Goal: Find specific page/section: Find specific page/section

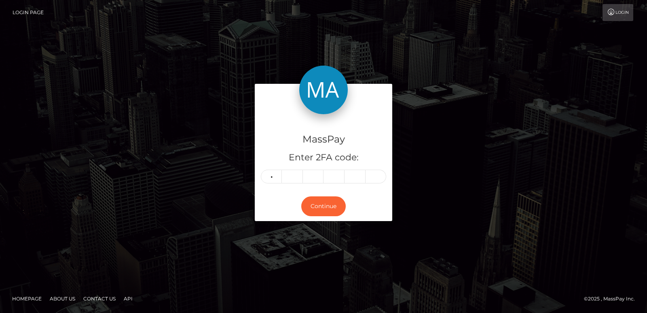
type input "9"
type input "5"
type input "4"
type input "0"
type input "5"
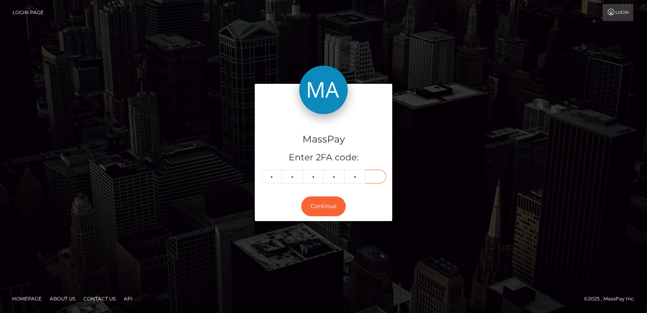
type input "6"
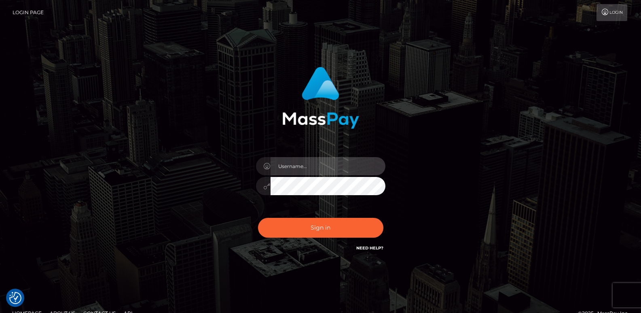
type input "ts2.es"
click at [292, 237] on div "Sign in Need Help?" at bounding box center [321, 231] width 142 height 36
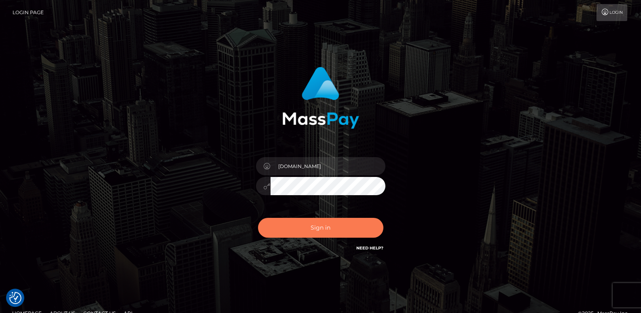
click at [288, 231] on button "Sign in" at bounding box center [320, 228] width 125 height 20
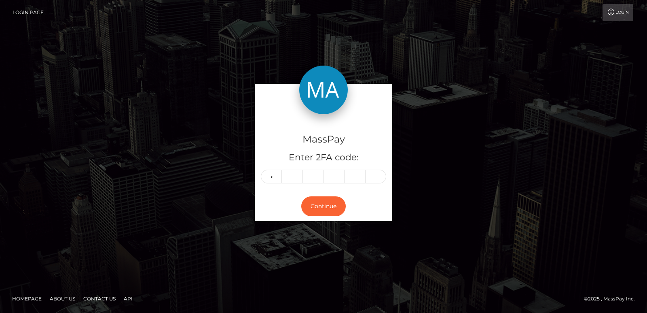
type input "9"
type input "5"
type input "4"
type input "0"
type input "1"
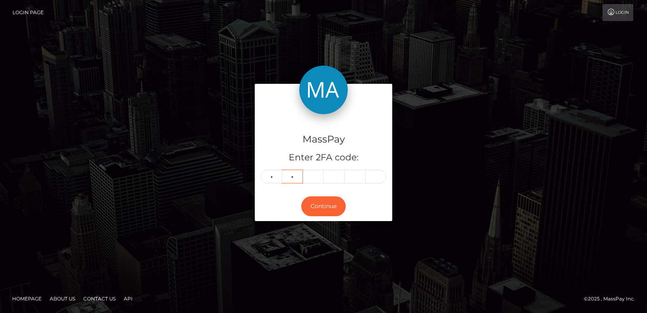
type input "3"
type input "2"
type input "7"
type input "1"
type input "5"
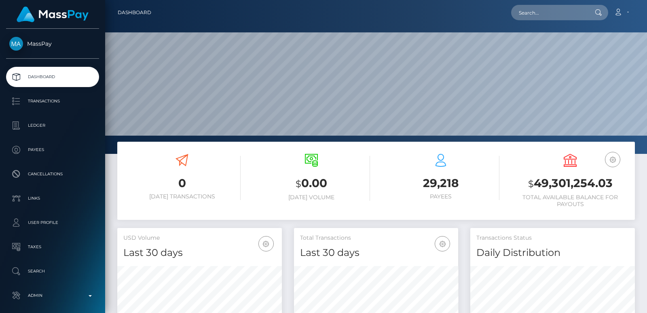
scroll to position [144, 164]
click at [526, 15] on input "text" at bounding box center [549, 12] width 76 height 15
paste input "quynhbee4300@gmail.com"
type input "quynhbee4300@gmail.com"
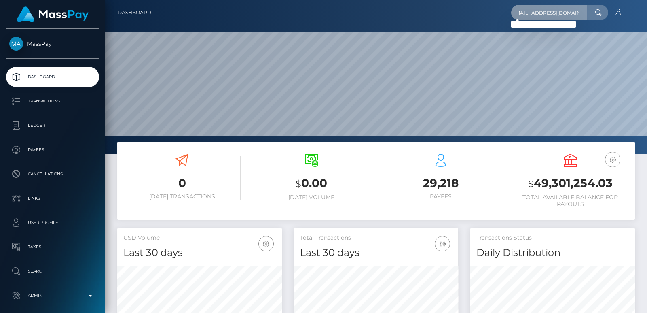
scroll to position [0, 0]
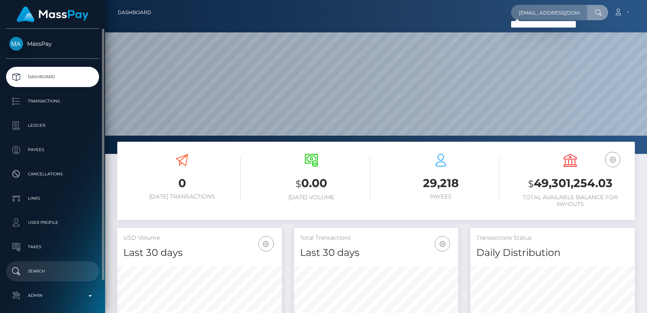
click at [49, 265] on p "Search" at bounding box center [52, 271] width 87 height 12
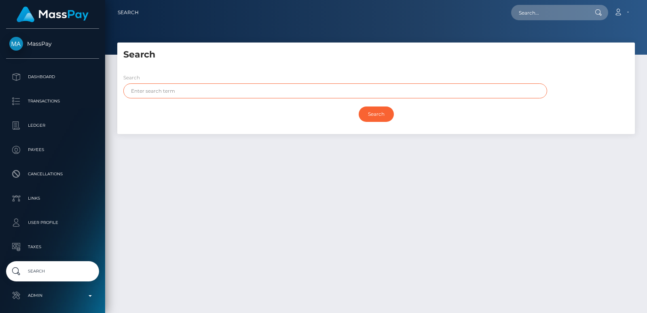
click at [148, 96] on input "text" at bounding box center [335, 90] width 424 height 15
paste input "Quynh"
type input "Quynh"
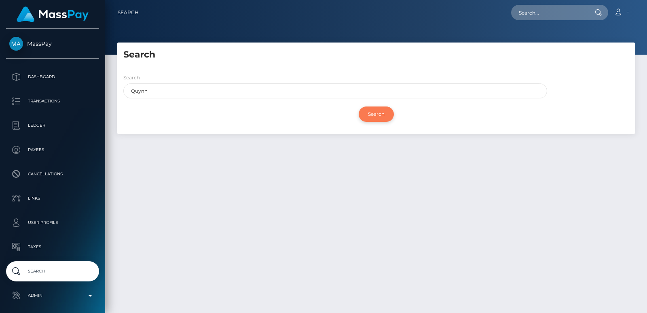
click at [374, 115] on input "Search" at bounding box center [376, 113] width 35 height 15
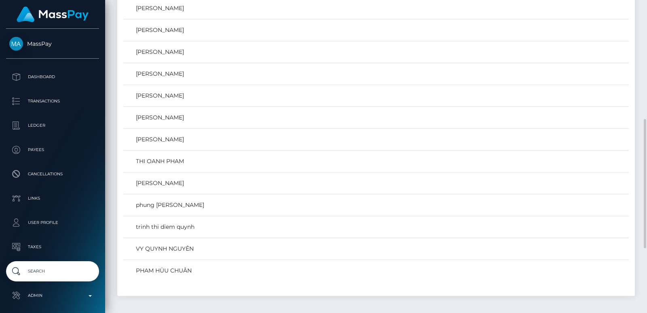
scroll to position [437, 0]
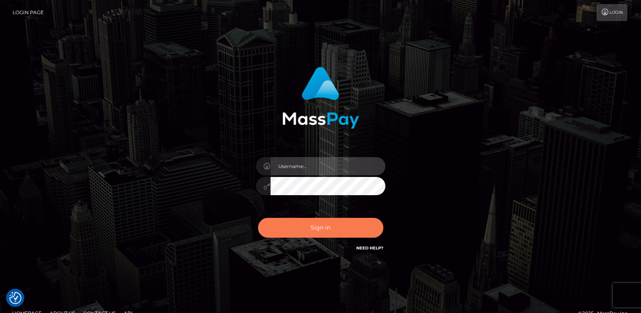
type input "[DOMAIN_NAME]"
click at [323, 229] on button "Sign in" at bounding box center [320, 228] width 125 height 20
type input "[DOMAIN_NAME]"
click at [294, 224] on button "Sign in" at bounding box center [320, 228] width 125 height 20
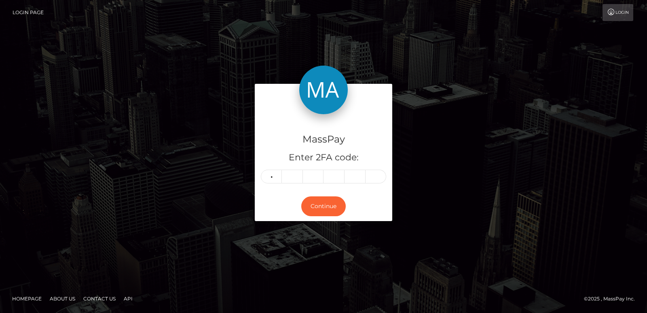
type input "4"
type input "9"
type input "0"
type input "1"
type input "3"
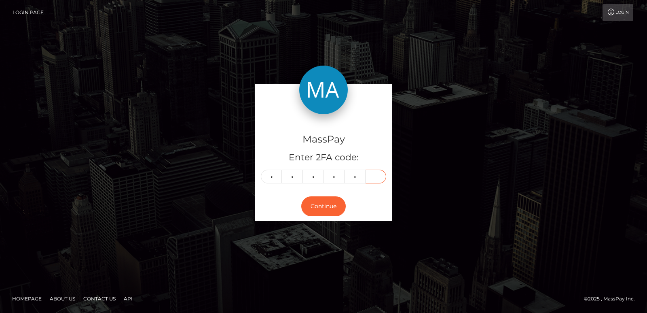
type input "5"
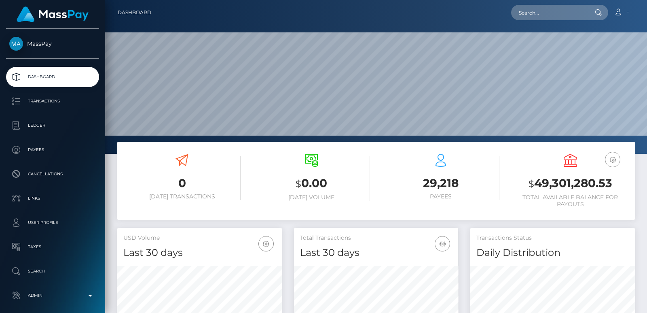
scroll to position [144, 164]
click at [542, 10] on input "text" at bounding box center [549, 12] width 76 height 15
paste input "quynhbee4300@gmail.com"
type input "quynhbee4300@gmail.com"
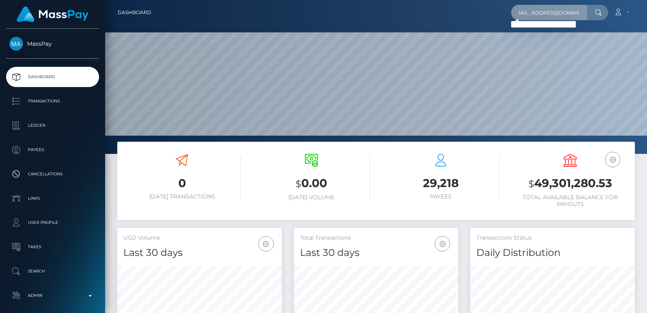
scroll to position [0, 0]
click at [550, 8] on input "quynhbee4300@gmail.com" at bounding box center [549, 12] width 76 height 15
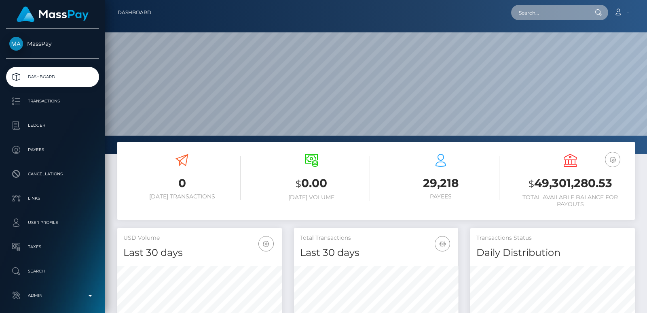
paste input "quynhbee4300@gmail.com"
type input "quynhbee4300@gmail.com"
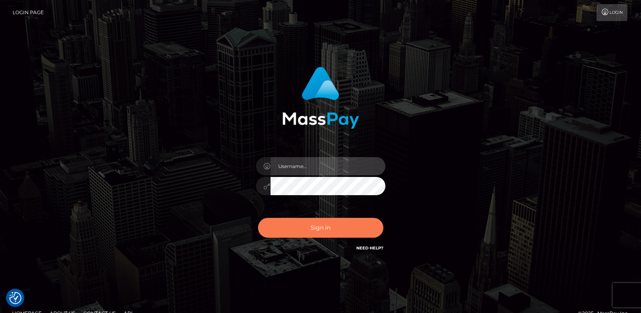
type input "[DOMAIN_NAME]"
click at [307, 224] on button "Sign in" at bounding box center [320, 228] width 125 height 20
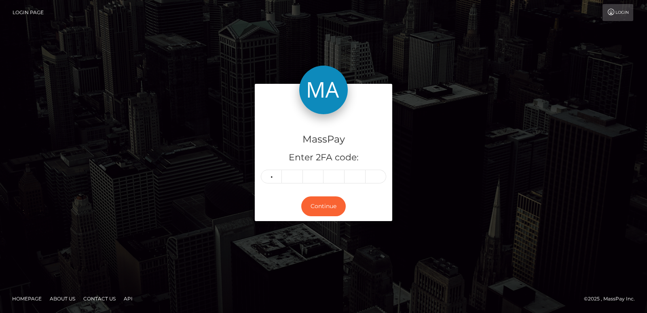
type input "8"
type input "0"
type input "1"
type input "6"
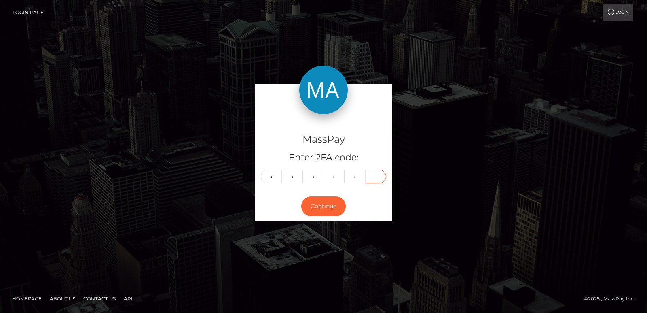
type input "7"
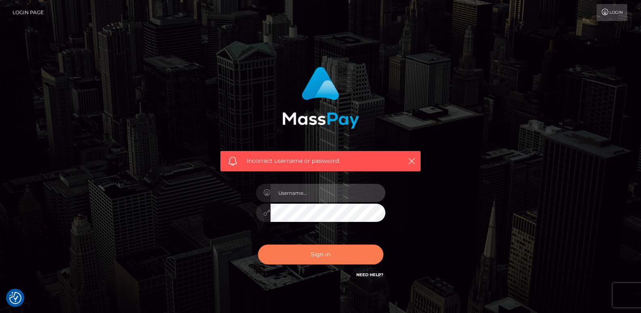
type input "[DOMAIN_NAME]"
click at [290, 256] on button "Sign in" at bounding box center [320, 254] width 125 height 20
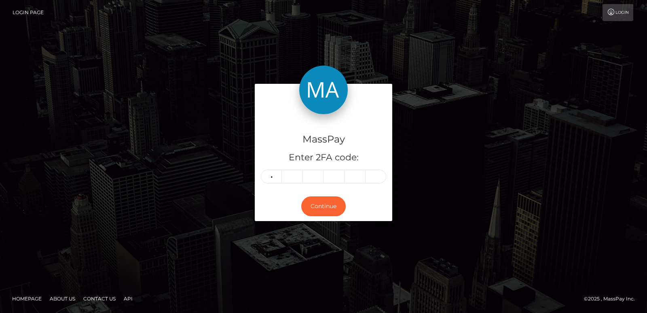
type input "4"
type input "6"
type input "9"
type input "6"
type input "8"
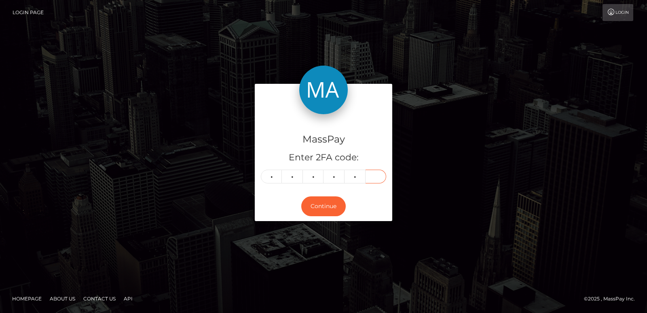
type input "7"
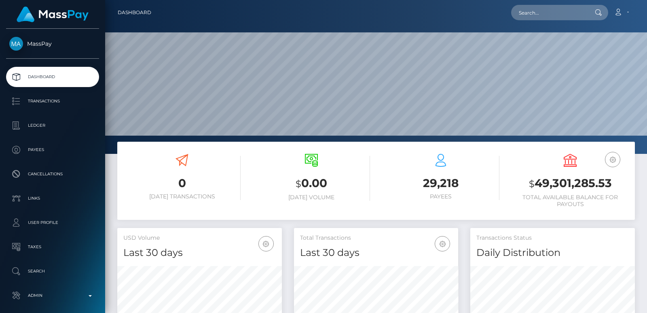
scroll to position [144, 164]
click at [520, 13] on input "text" at bounding box center [549, 12] width 76 height 15
paste input "tranhonglien160191@gmail.com"
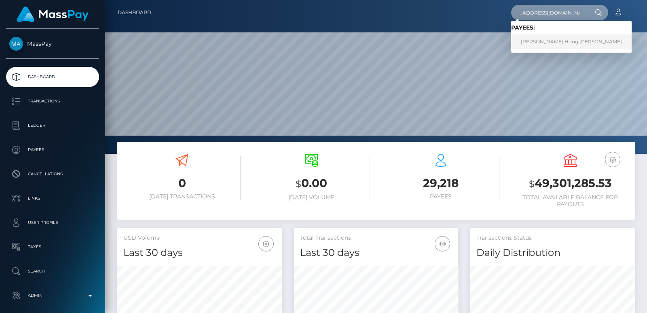
type input "tranhonglien160191@gmail.com"
click at [532, 39] on link "Lien Thi Hong Tran" at bounding box center [571, 41] width 121 height 15
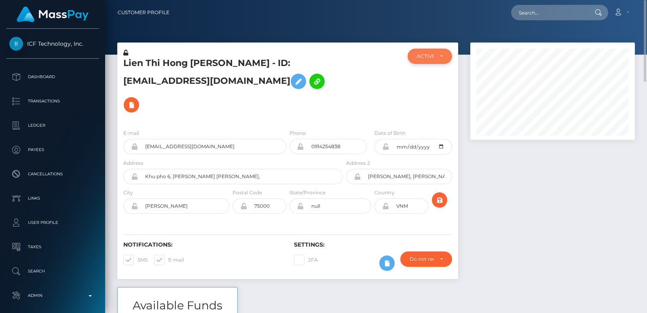
click at [440, 56] on div "ACTIVE" at bounding box center [430, 56] width 26 height 6
click at [397, 59] on div at bounding box center [373, 86] width 57 height 74
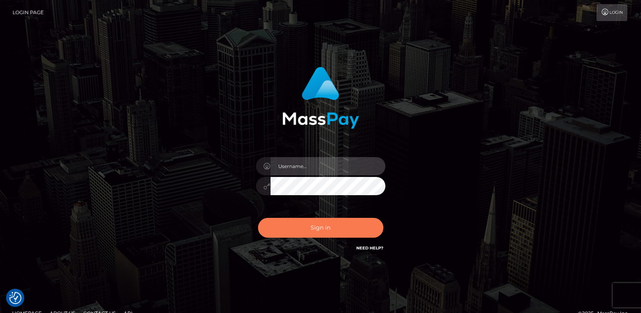
type input "[DOMAIN_NAME]"
click at [305, 223] on button "Sign in" at bounding box center [320, 228] width 125 height 20
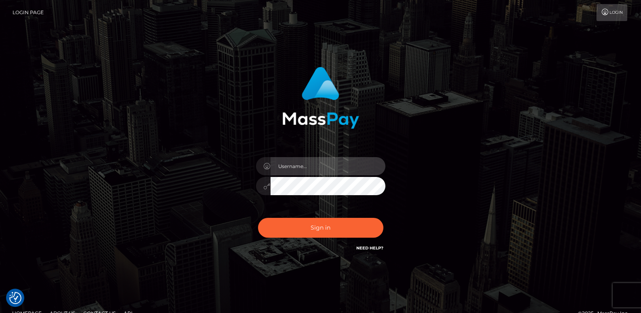
type input "[DOMAIN_NAME]"
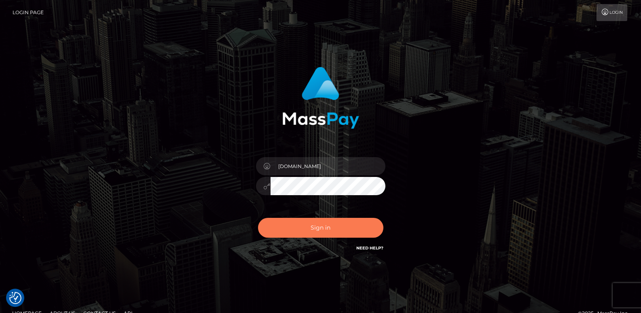
click at [305, 223] on button "Sign in" at bounding box center [320, 228] width 125 height 20
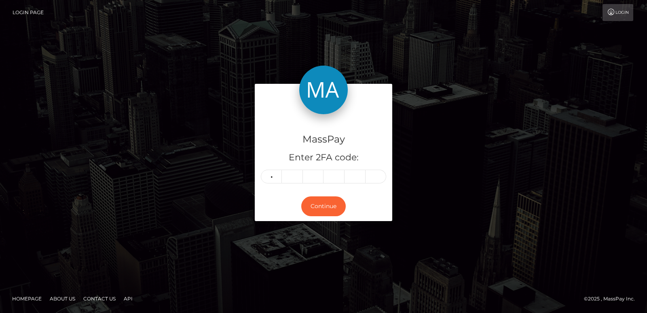
type input "3"
type input "1"
type input "4"
type input "5"
type input "7"
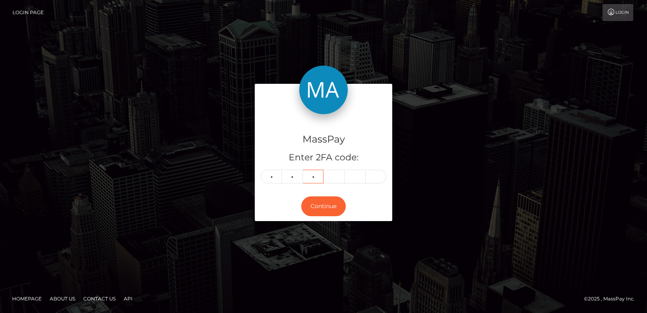
type input "6"
type input "2"
type input "9"
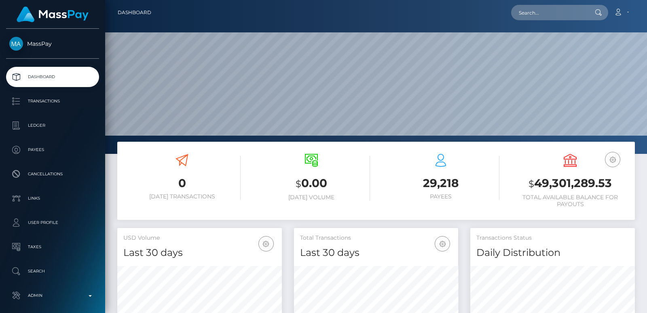
scroll to position [144, 164]
click at [529, 12] on input "text" at bounding box center [549, 12] width 76 height 15
paste input "fagspose@gmail.com"
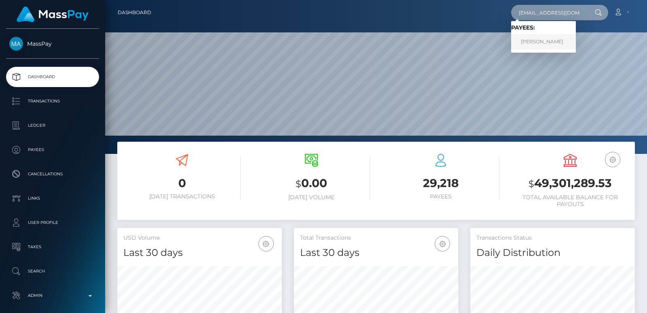
type input "fagspose@gmail.com"
click at [565, 38] on link "HENRICUS M VERHEGGEN" at bounding box center [543, 41] width 65 height 15
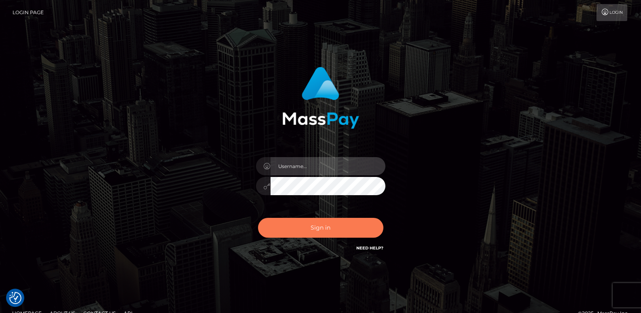
type input "[DOMAIN_NAME]"
click at [326, 228] on button "Sign in" at bounding box center [320, 228] width 125 height 20
type input "[DOMAIN_NAME]"
click at [281, 228] on button "Sign in" at bounding box center [320, 228] width 125 height 20
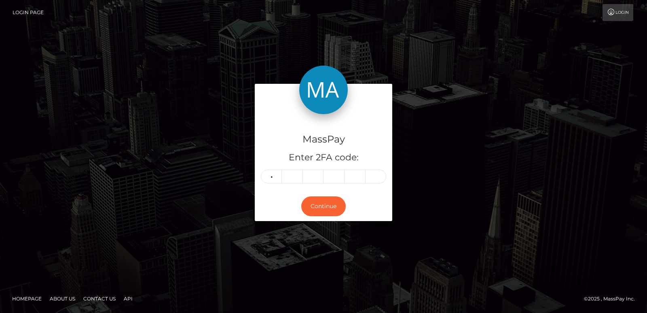
type input "4"
type input "1"
type input "9"
type input "3"
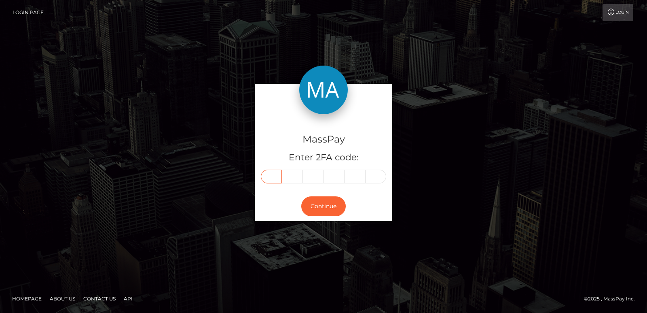
type input "9"
type input "2"
type input "3"
type input "2"
type input "9"
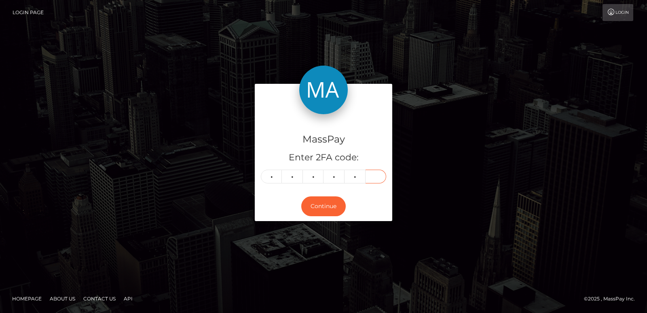
type input "3"
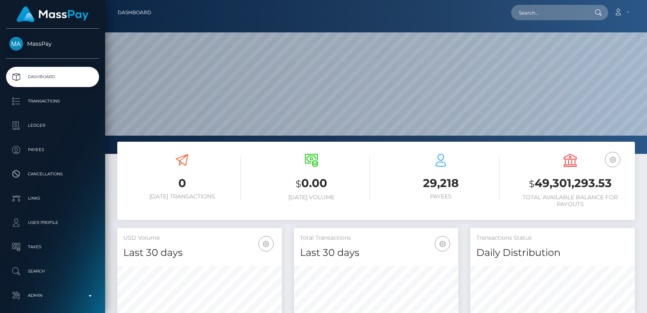
scroll to position [144, 164]
click at [537, 12] on input "text" at bounding box center [549, 12] width 76 height 15
paste input "Quynh"
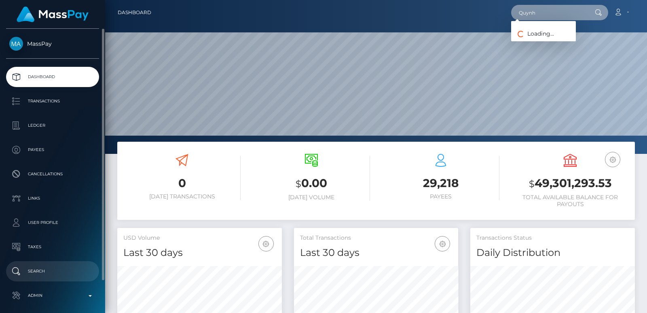
type input "Quynh"
click at [49, 275] on p "Search" at bounding box center [52, 271] width 87 height 12
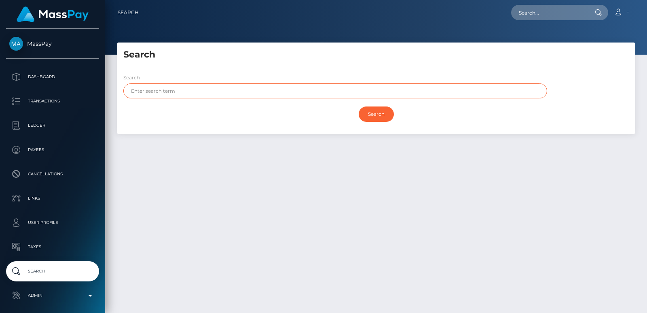
click at [157, 91] on input "text" at bounding box center [335, 90] width 424 height 15
paste input "Quynh"
type input "Quynh"
click at [142, 91] on input "Quynh" at bounding box center [335, 90] width 424 height 15
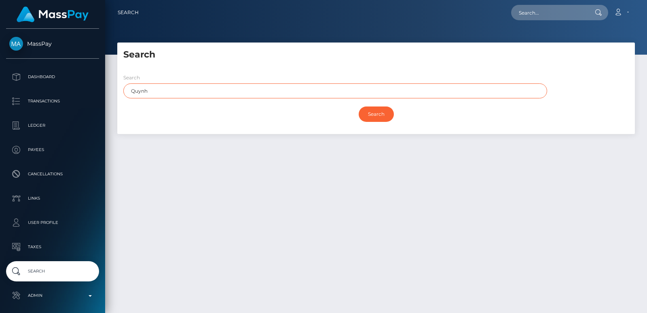
click at [142, 91] on input "Quynh" at bounding box center [335, 90] width 424 height 15
paste input "Như"
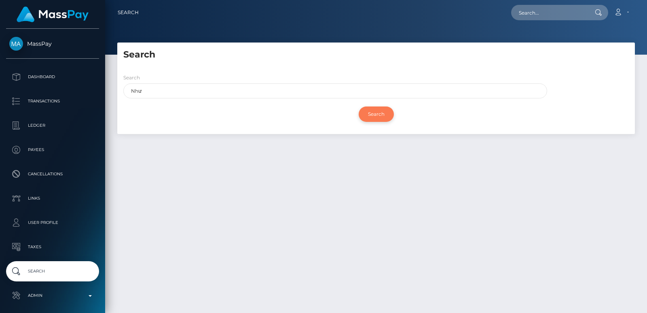
click at [381, 118] on input "Search" at bounding box center [376, 113] width 35 height 15
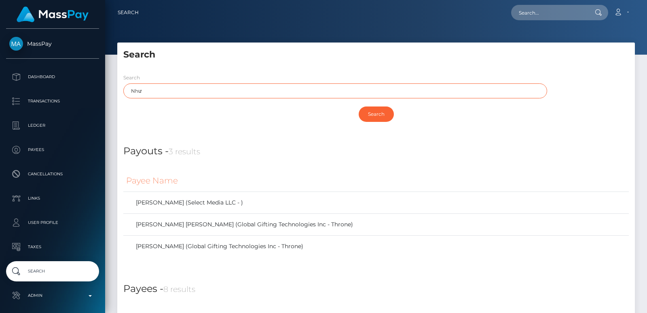
click at [157, 85] on input "Như" at bounding box center [335, 90] width 424 height 15
paste input "Lâm"
click at [149, 90] on input "Như Lâm" at bounding box center [335, 90] width 424 height 15
type input "Như"
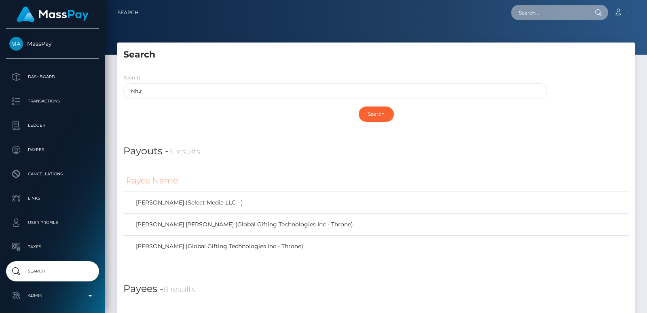
click at [525, 11] on input "text" at bounding box center [549, 12] width 76 height 15
paste input "quynhbee4300@gmail.com"
type input "quynhbee4300@gmail.com"
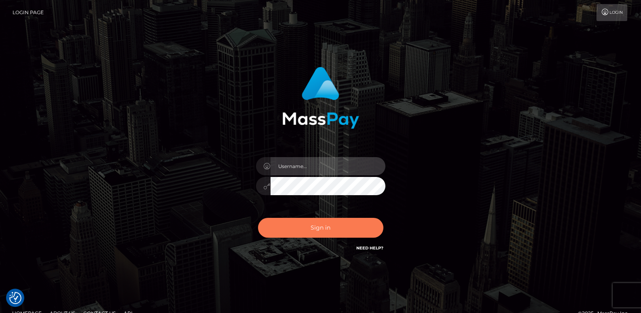
type input "ts2.es"
click at [328, 225] on button "Sign in" at bounding box center [320, 228] width 125 height 20
type input "[DOMAIN_NAME]"
click at [320, 226] on button "Sign in" at bounding box center [320, 228] width 125 height 20
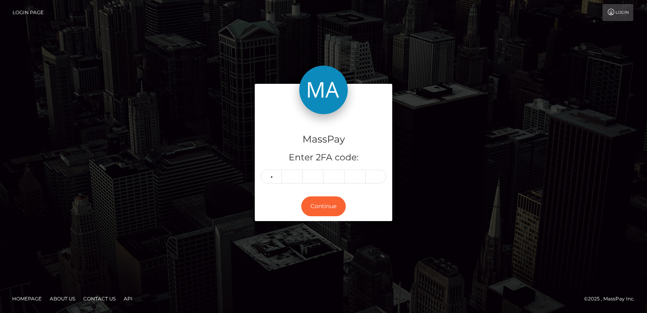
type input "1"
type input "4"
type input "6"
type input "8"
type input "1"
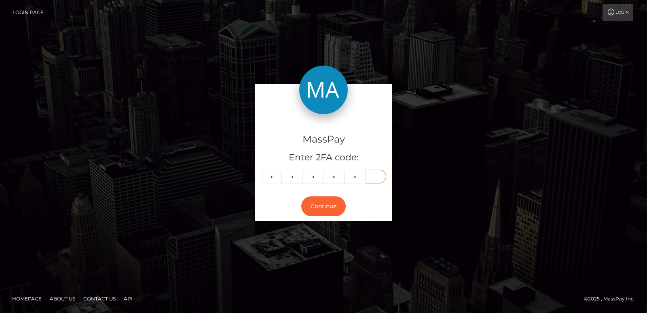
type input "4"
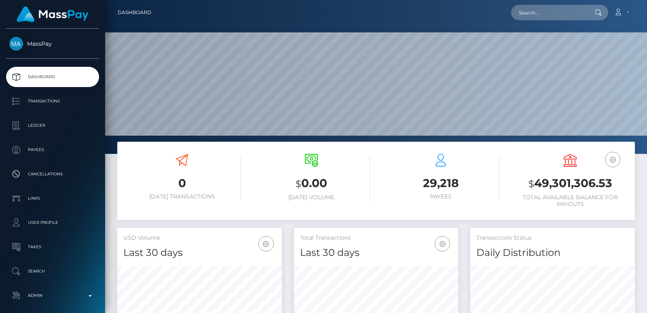
scroll to position [144, 164]
click at [529, 11] on input "text" at bounding box center [549, 12] width 76 height 15
paste input "[EMAIL_ADDRESS][DOMAIN_NAME]"
type input "[EMAIL_ADDRESS][DOMAIN_NAME]"
click at [525, 11] on input "[EMAIL_ADDRESS][DOMAIN_NAME]" at bounding box center [549, 12] width 76 height 15
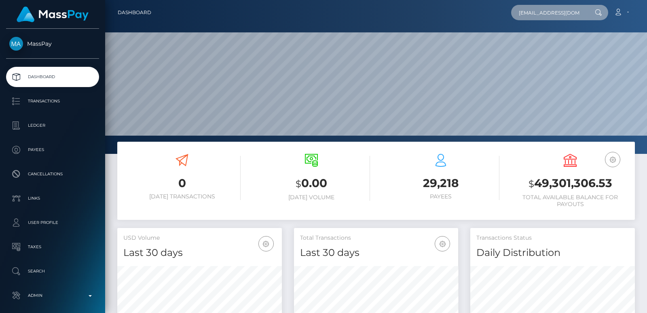
click at [525, 11] on input "[EMAIL_ADDRESS][DOMAIN_NAME]" at bounding box center [549, 12] width 76 height 15
paste input "[EMAIL_ADDRESS][DOMAIN_NAME]"
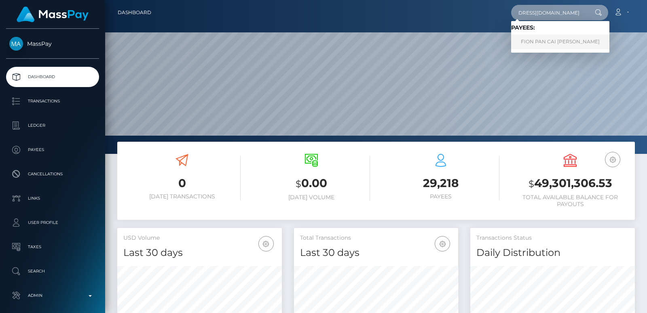
type input "[EMAIL_ADDRESS][DOMAIN_NAME]"
click at [528, 38] on link "FION PAN CAI FENG Pan" at bounding box center [560, 41] width 98 height 15
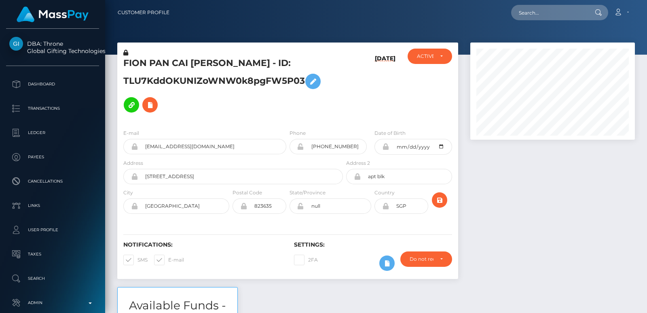
scroll to position [97, 164]
click at [523, 11] on input "text" at bounding box center [549, 12] width 76 height 15
paste input "[EMAIL_ADDRESS][DOMAIN_NAME]"
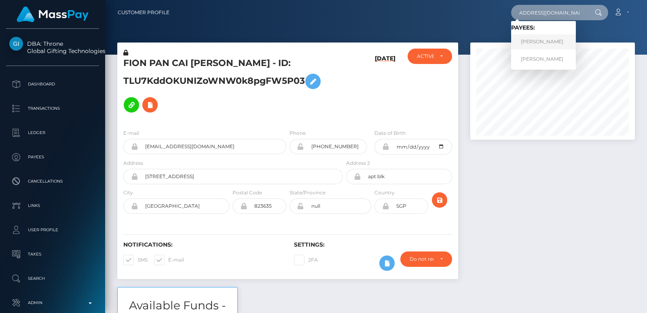
type input "[EMAIL_ADDRESS][DOMAIN_NAME]"
click at [538, 41] on link "[PERSON_NAME]" at bounding box center [543, 41] width 65 height 15
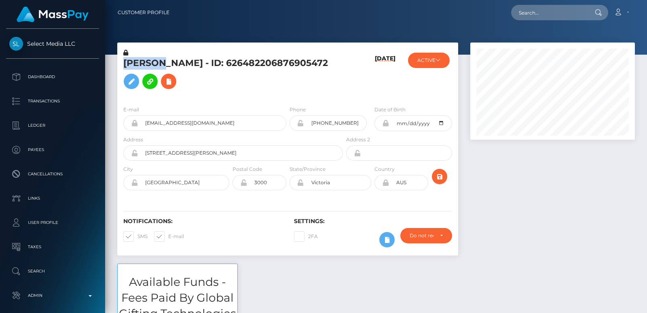
scroll to position [97, 164]
